Goal: Information Seeking & Learning: Learn about a topic

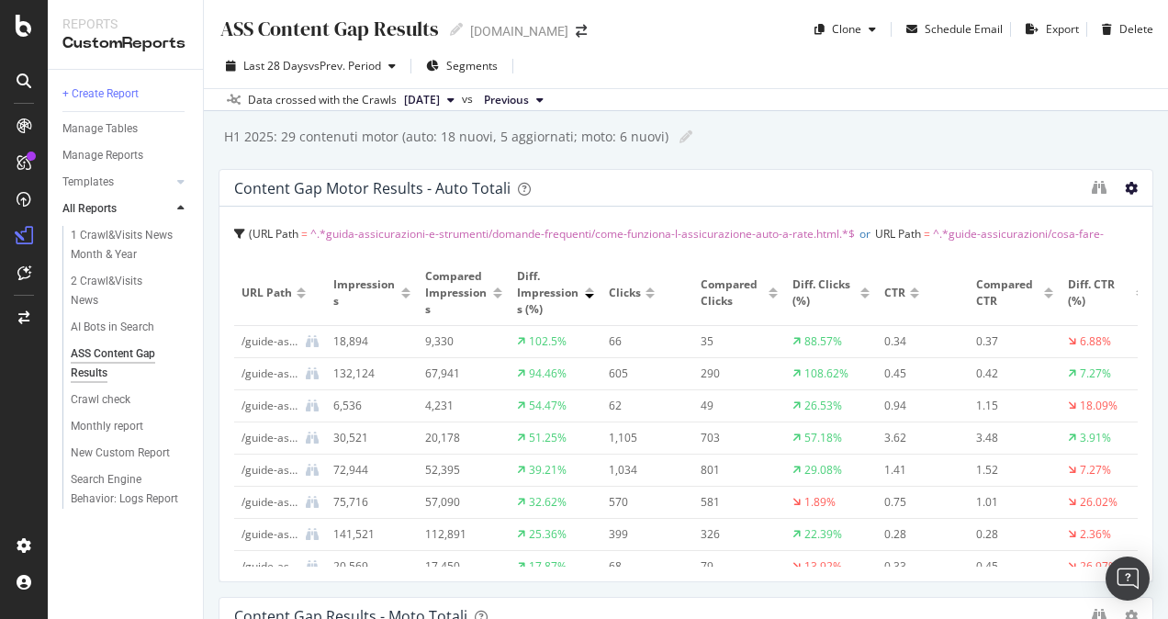
click at [1125, 189] on icon at bounding box center [1131, 188] width 13 height 13
click at [1125, 185] on icon at bounding box center [1131, 188] width 13 height 13
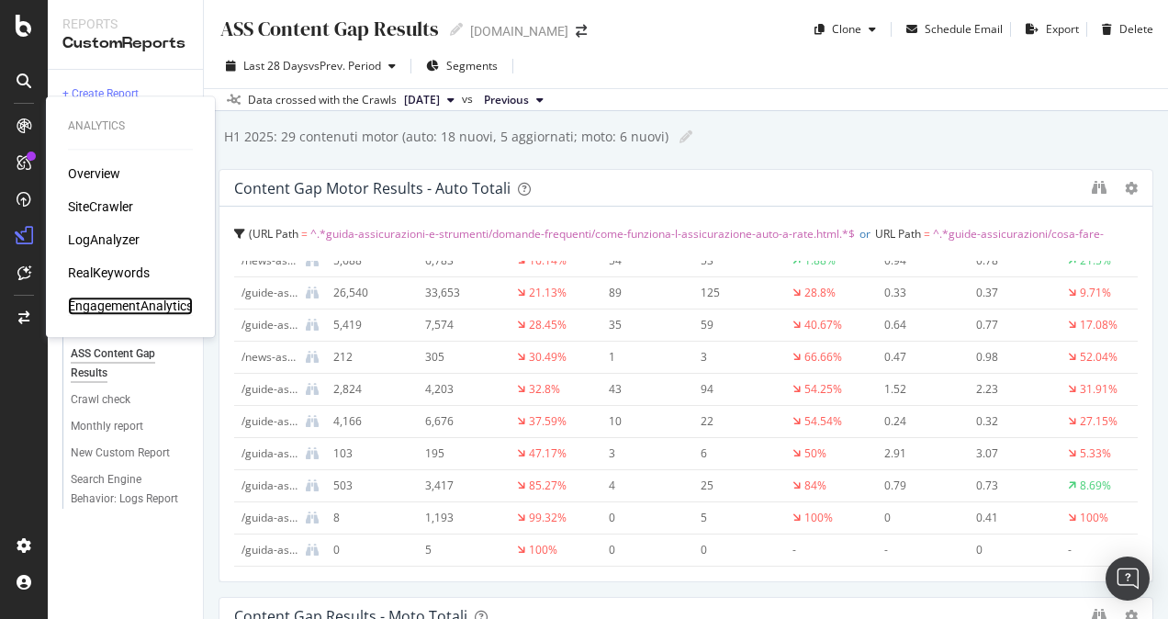
click at [116, 308] on div "EngagementAnalytics" at bounding box center [130, 306] width 125 height 18
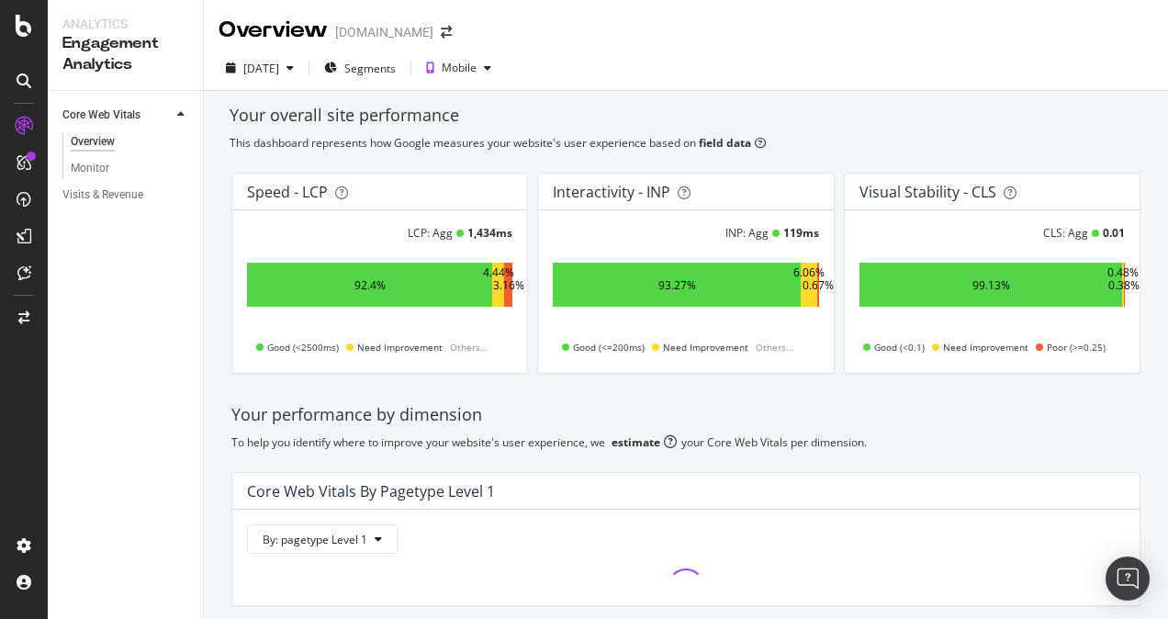
click at [314, 141] on div "This dashboard represents how Google measures your website's user experience ba…" at bounding box center [686, 143] width 913 height 16
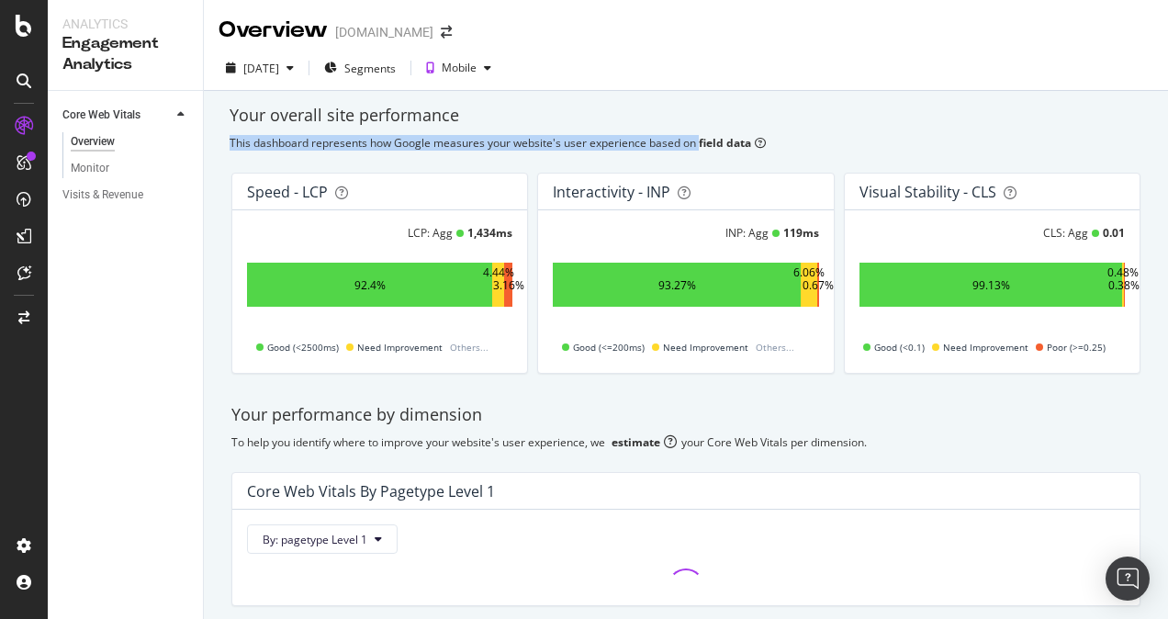
click at [314, 141] on div "This dashboard represents how Google measures your website's user experience ba…" at bounding box center [686, 143] width 913 height 16
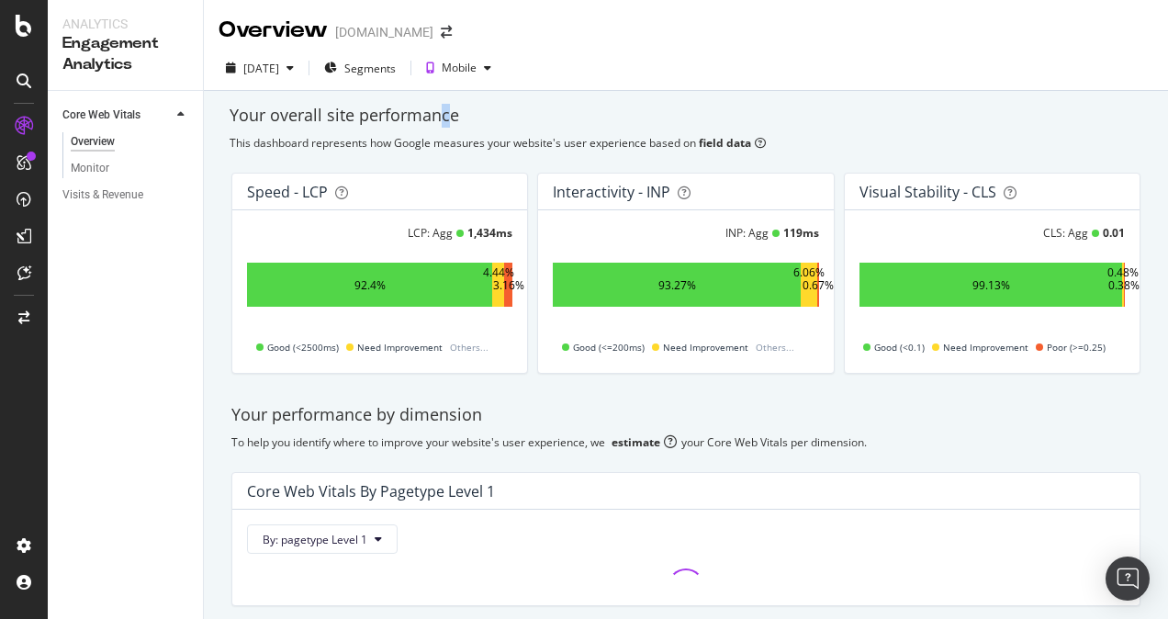
drag, startPoint x: 314, startPoint y: 141, endPoint x: 444, endPoint y: 129, distance: 130.9
click at [444, 129] on div "Your overall site performance This dashboard represents how Google measures you…" at bounding box center [686, 388] width 964 height 594
drag, startPoint x: 444, startPoint y: 129, endPoint x: 469, endPoint y: 142, distance: 27.9
click at [469, 142] on div "This dashboard represents how Google measures your website's user experience ba…" at bounding box center [686, 143] width 913 height 16
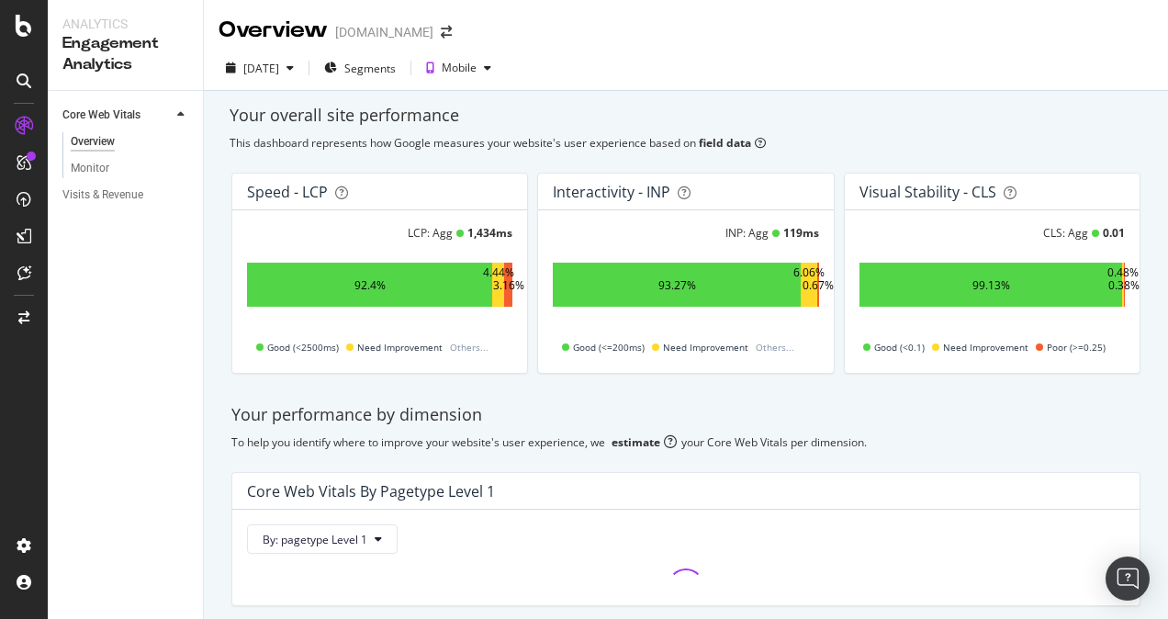
drag, startPoint x: 469, startPoint y: 142, endPoint x: 549, endPoint y: 137, distance: 80.1
click at [549, 137] on div "This dashboard represents how Google measures your website's user experience ba…" at bounding box center [686, 143] width 913 height 16
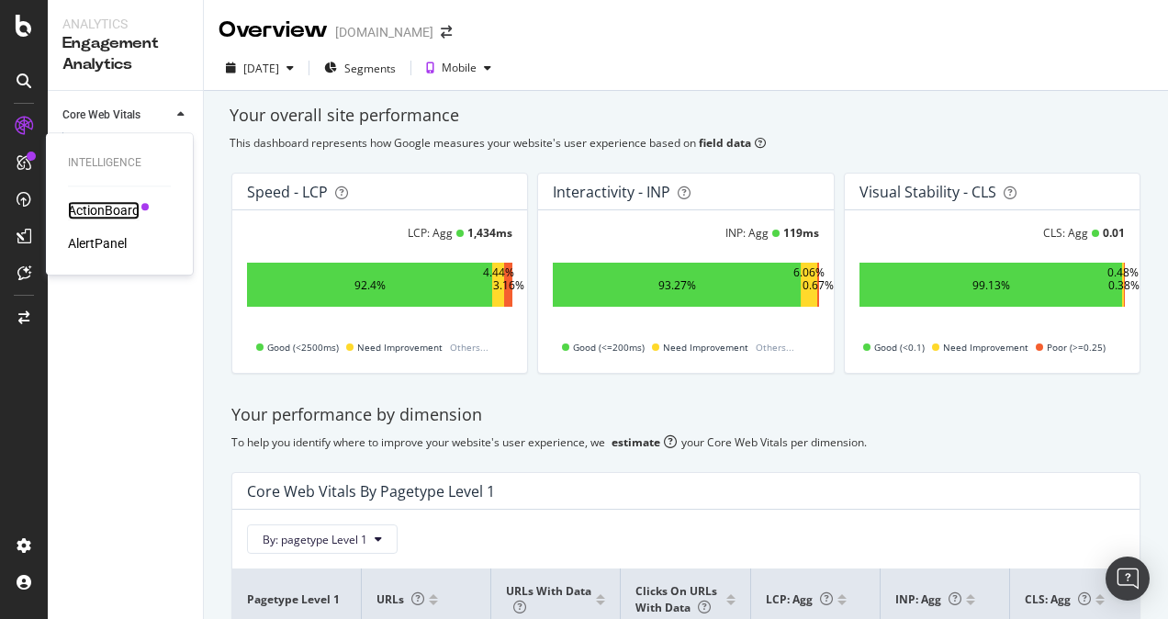
click at [92, 212] on div "ActionBoard" at bounding box center [104, 210] width 72 height 18
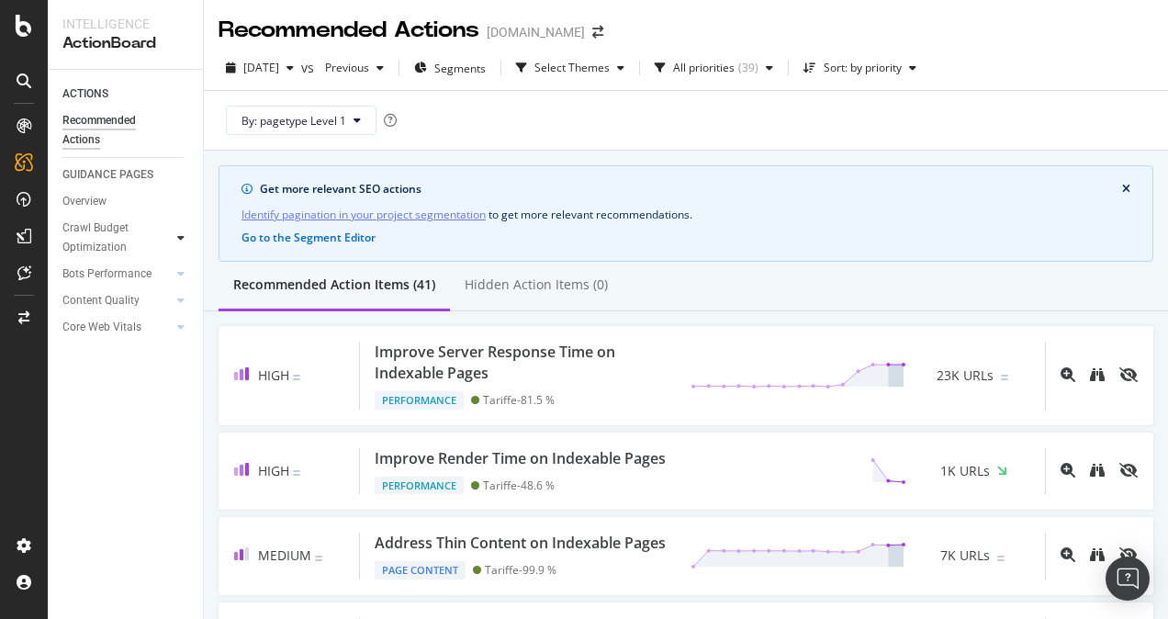
click at [178, 240] on icon at bounding box center [180, 237] width 7 height 11
click at [176, 278] on div at bounding box center [181, 273] width 18 height 18
click at [185, 331] on div at bounding box center [181, 327] width 18 height 18
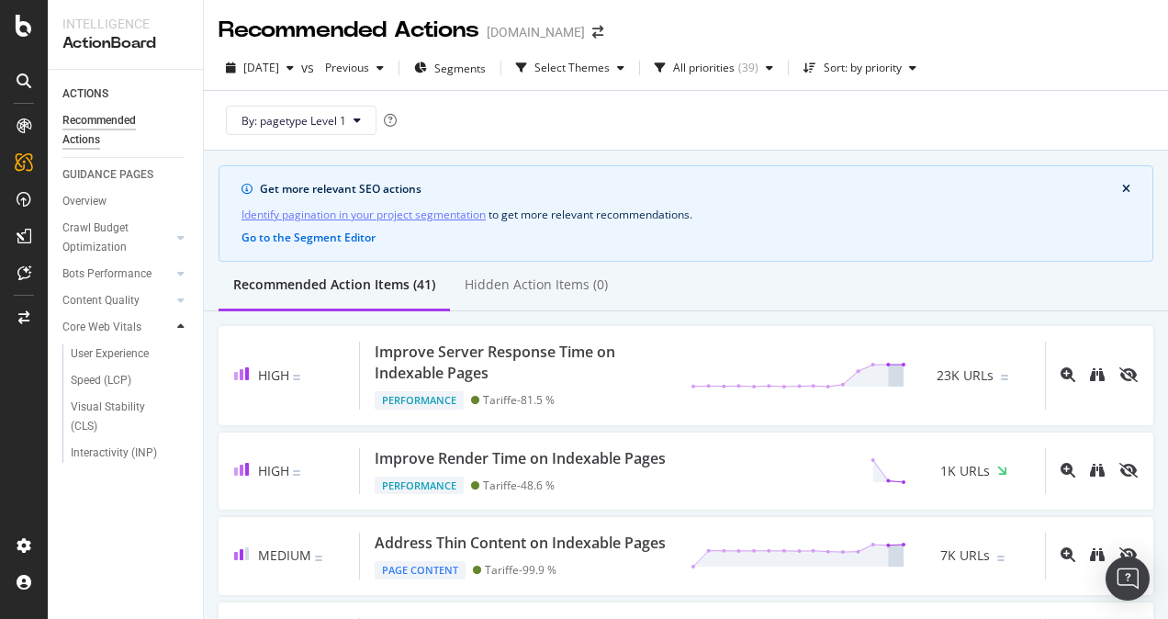
click at [184, 331] on icon at bounding box center [180, 326] width 7 height 11
click at [103, 208] on div "Overview" at bounding box center [84, 201] width 44 height 19
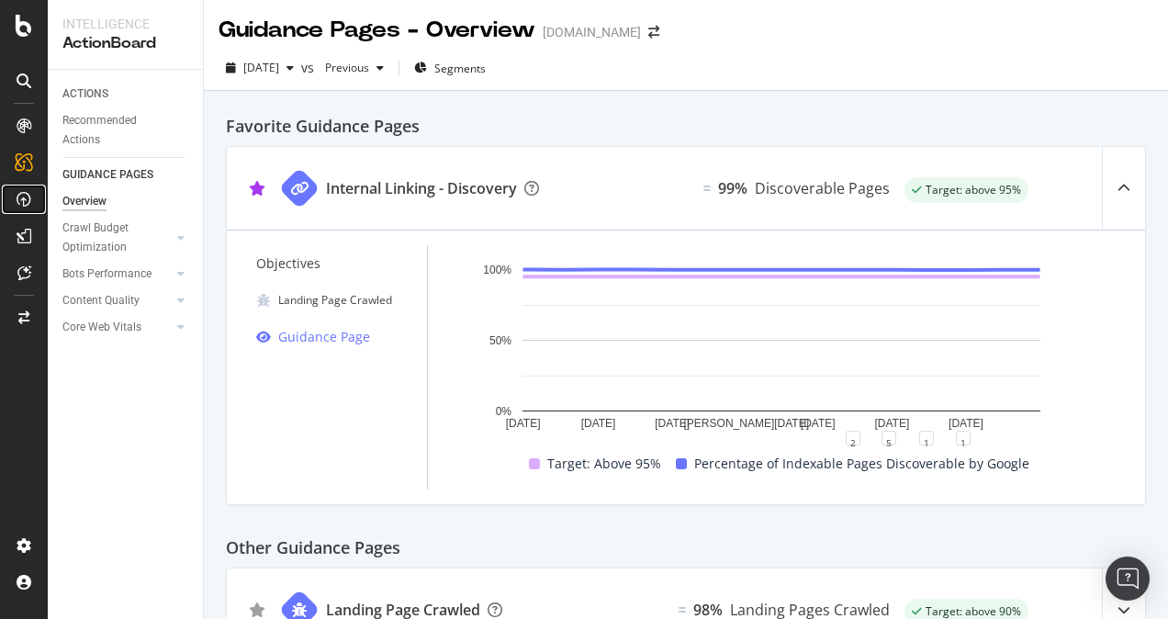
click at [22, 200] on icon at bounding box center [24, 199] width 15 height 15
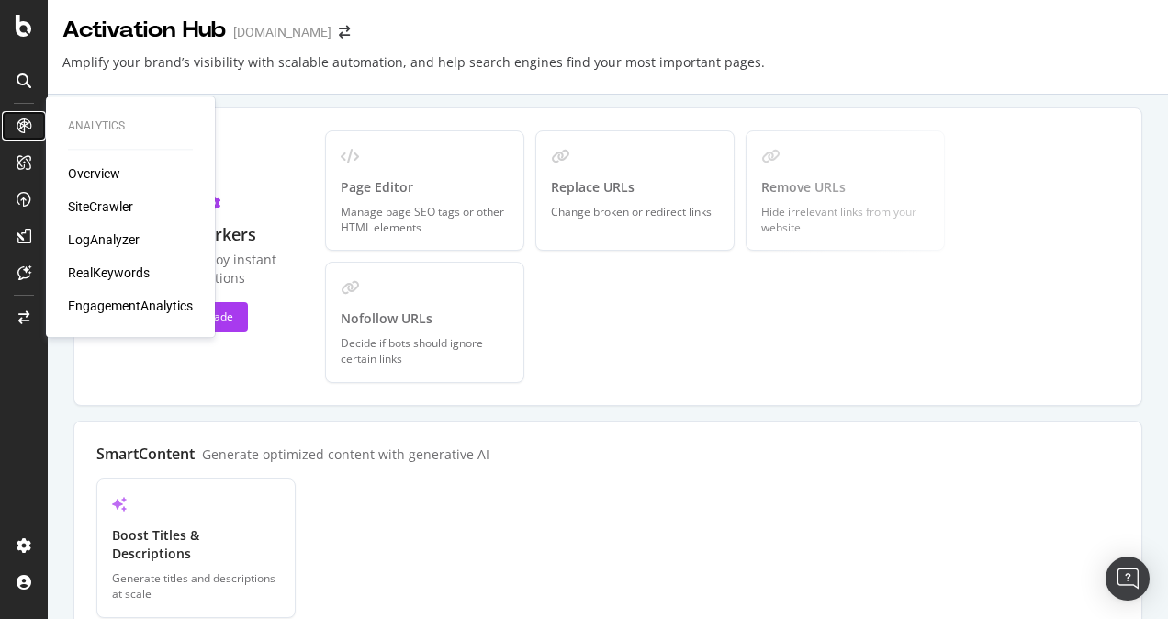
click at [28, 129] on icon at bounding box center [24, 125] width 15 height 15
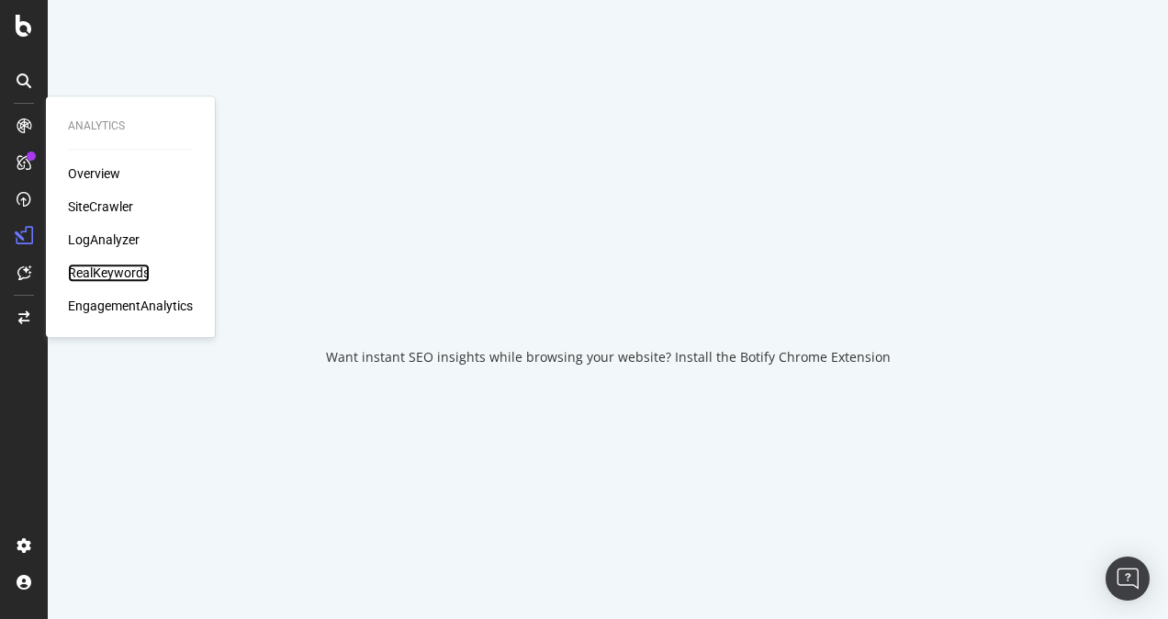
click at [107, 273] on div "RealKeywords" at bounding box center [109, 273] width 82 height 18
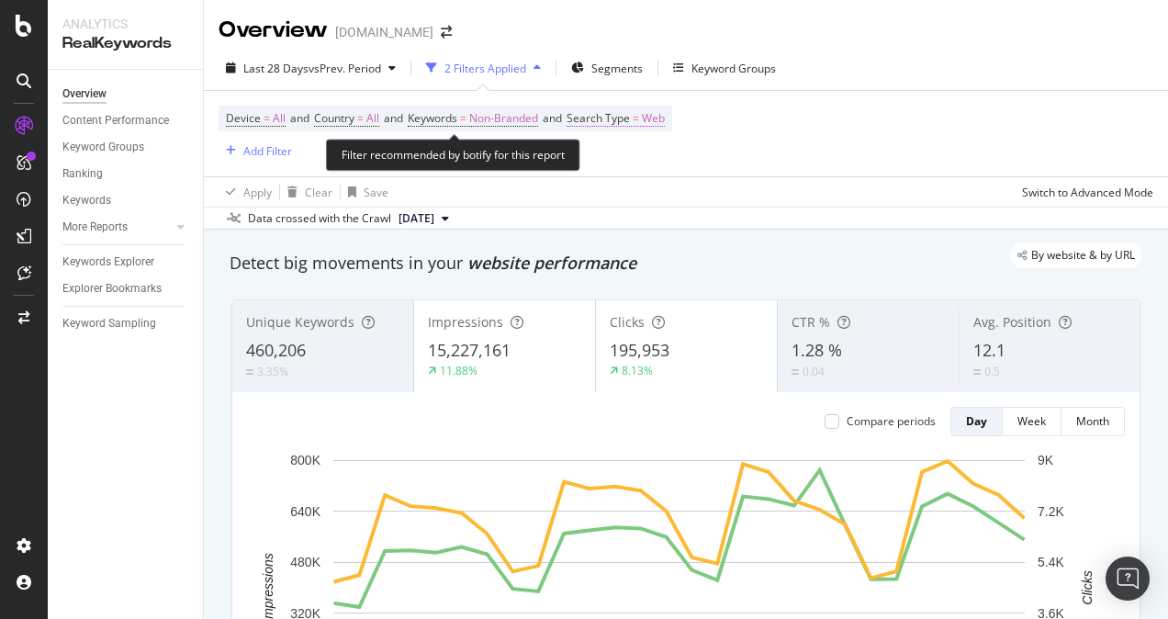
click at [665, 124] on span "Web" at bounding box center [653, 119] width 23 height 26
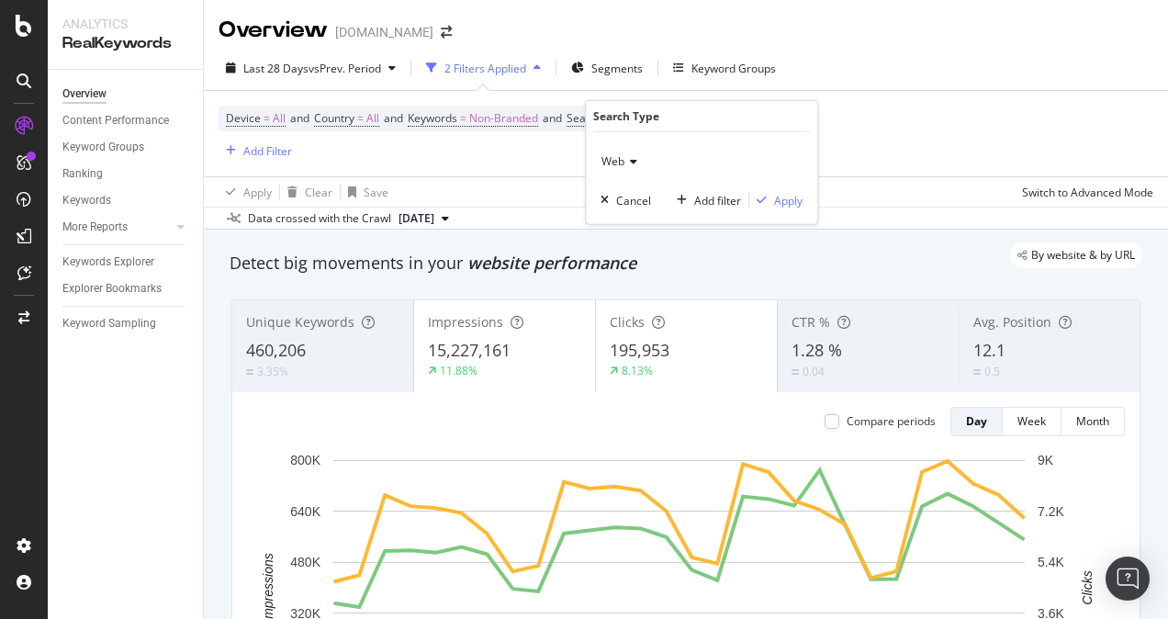
click at [612, 153] on span "Web" at bounding box center [612, 161] width 23 height 16
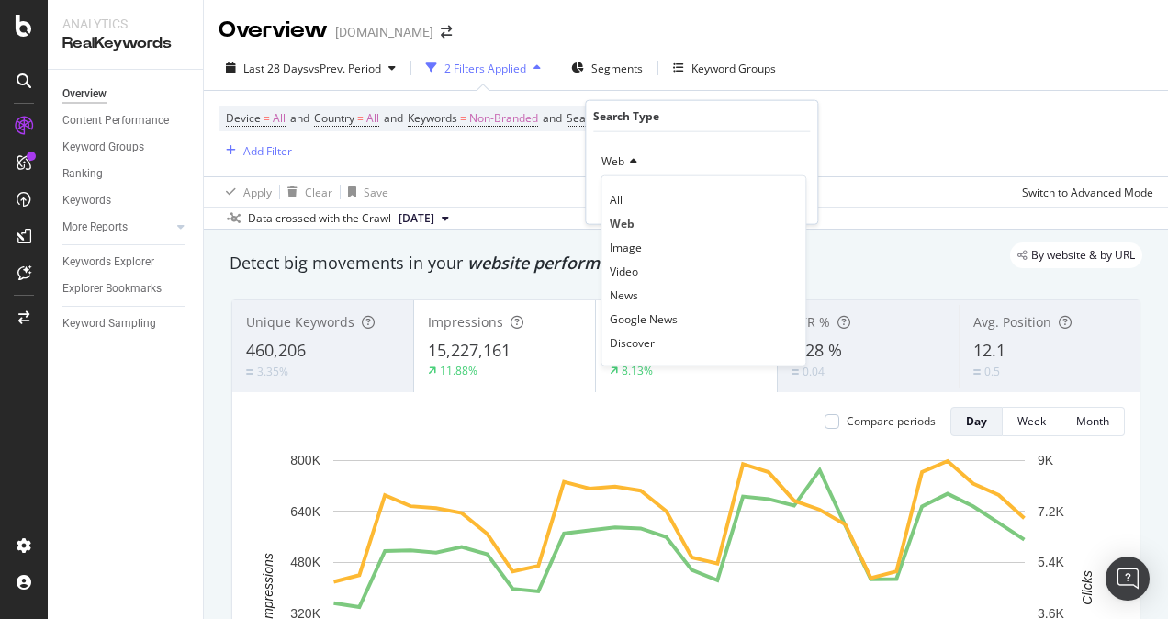
click at [887, 97] on div "Device = All and Country = All and Keywords = Non-Branded and Search Type = Web…" at bounding box center [686, 133] width 935 height 85
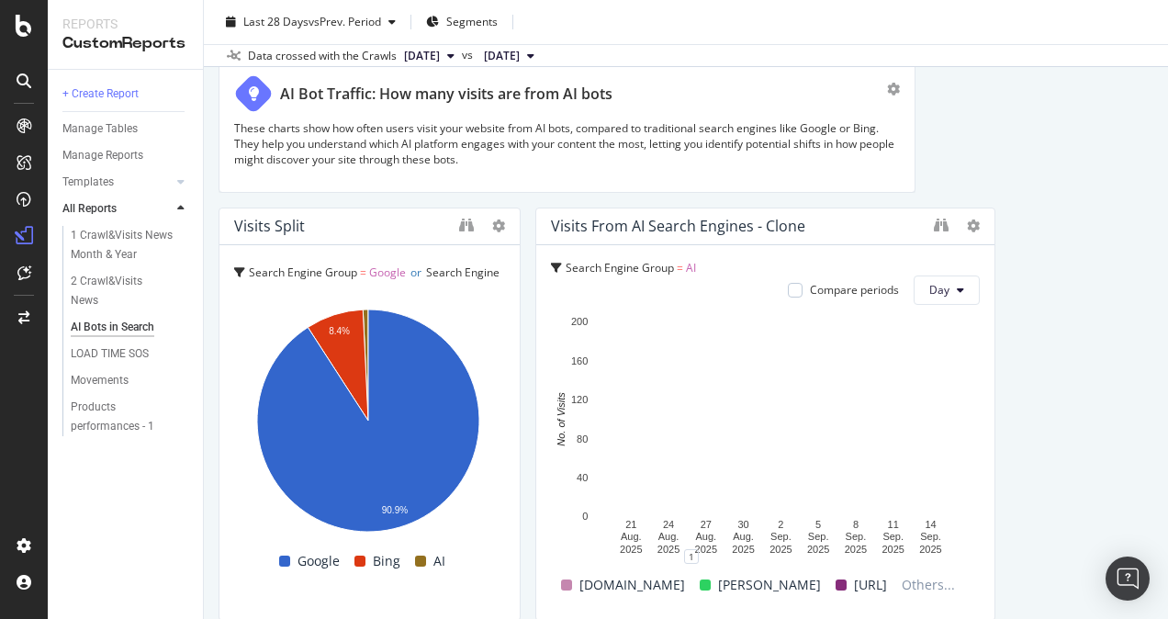
scroll to position [3333, 0]
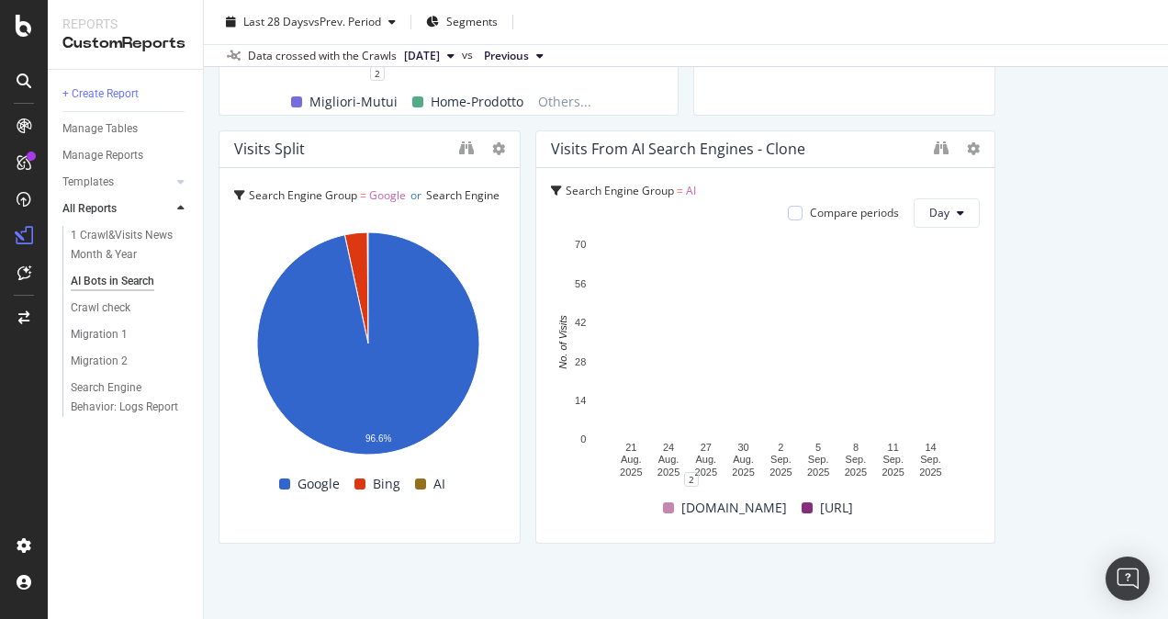
scroll to position [3243, 0]
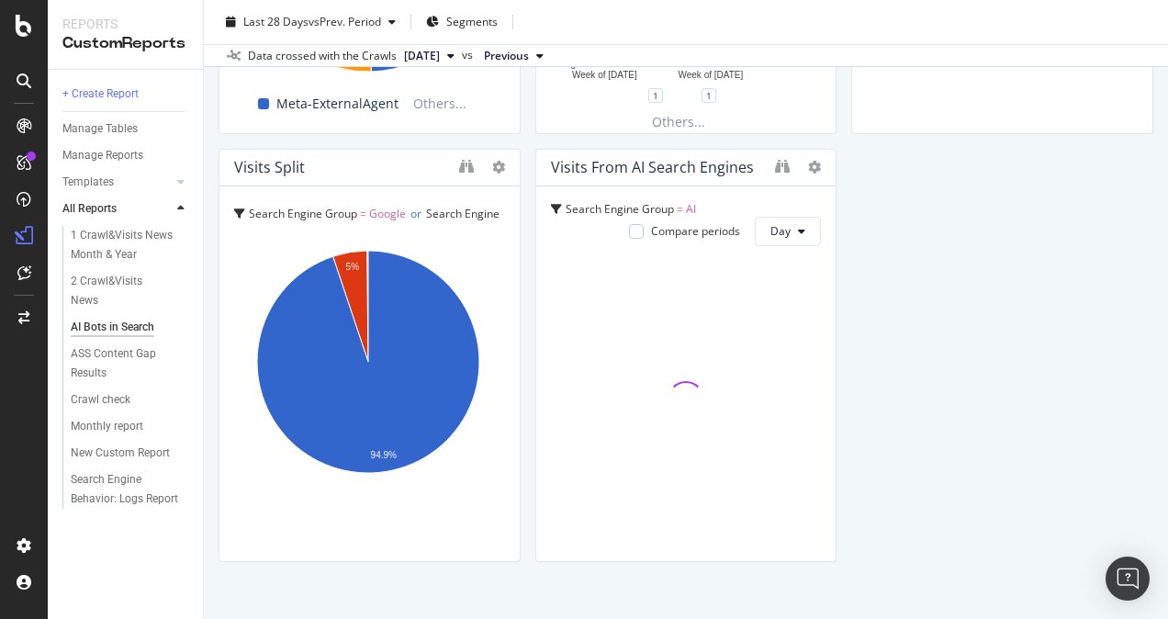
scroll to position [2815, 0]
